Goal: Communication & Community: Connect with others

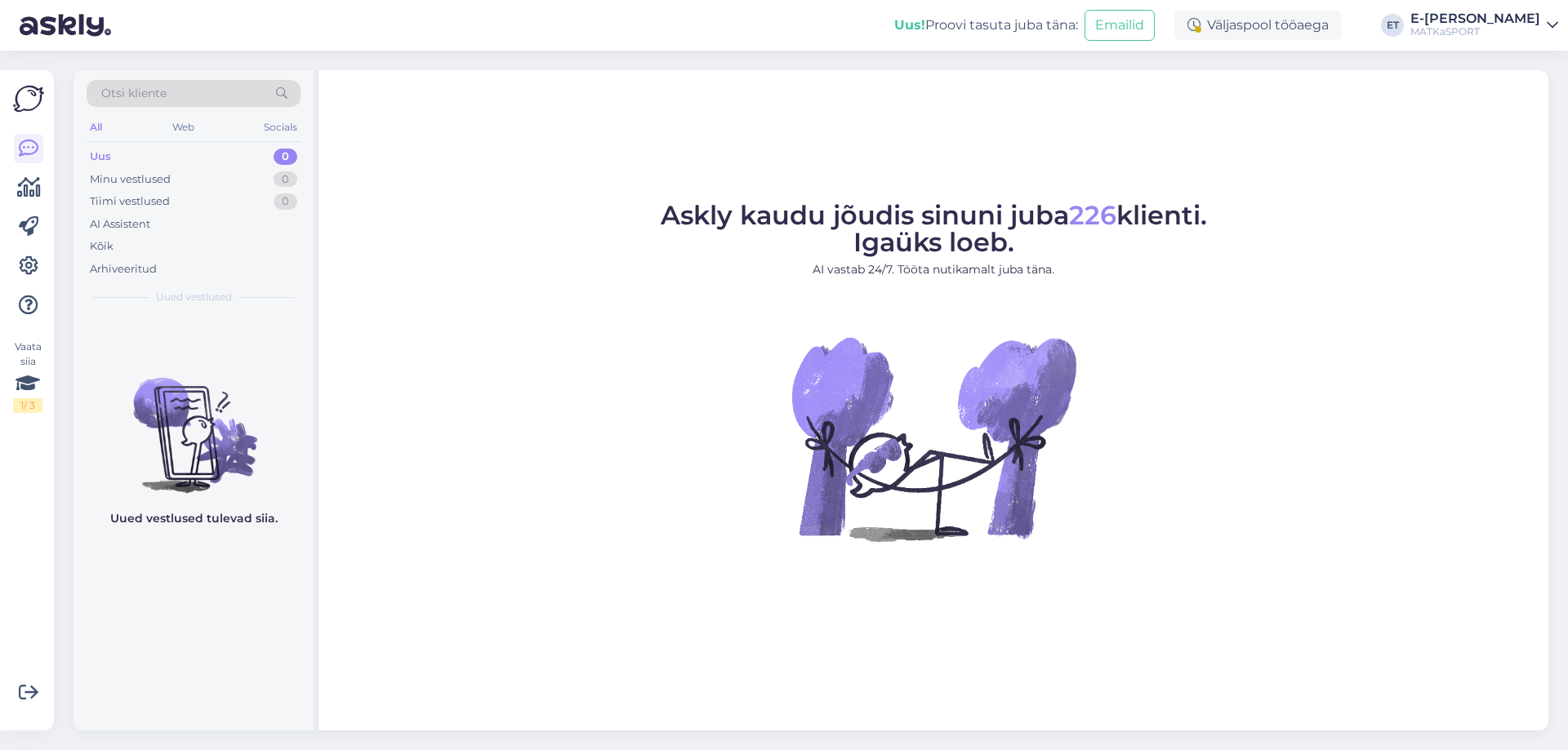
click at [1336, 239] on figure "Askly kaudu jõudis sinuni juba 226 klienti. Igaüks loeb. AI vastab 24/7. Tööta …" at bounding box center [934, 394] width 1201 height 383
